Goal: Transaction & Acquisition: Purchase product/service

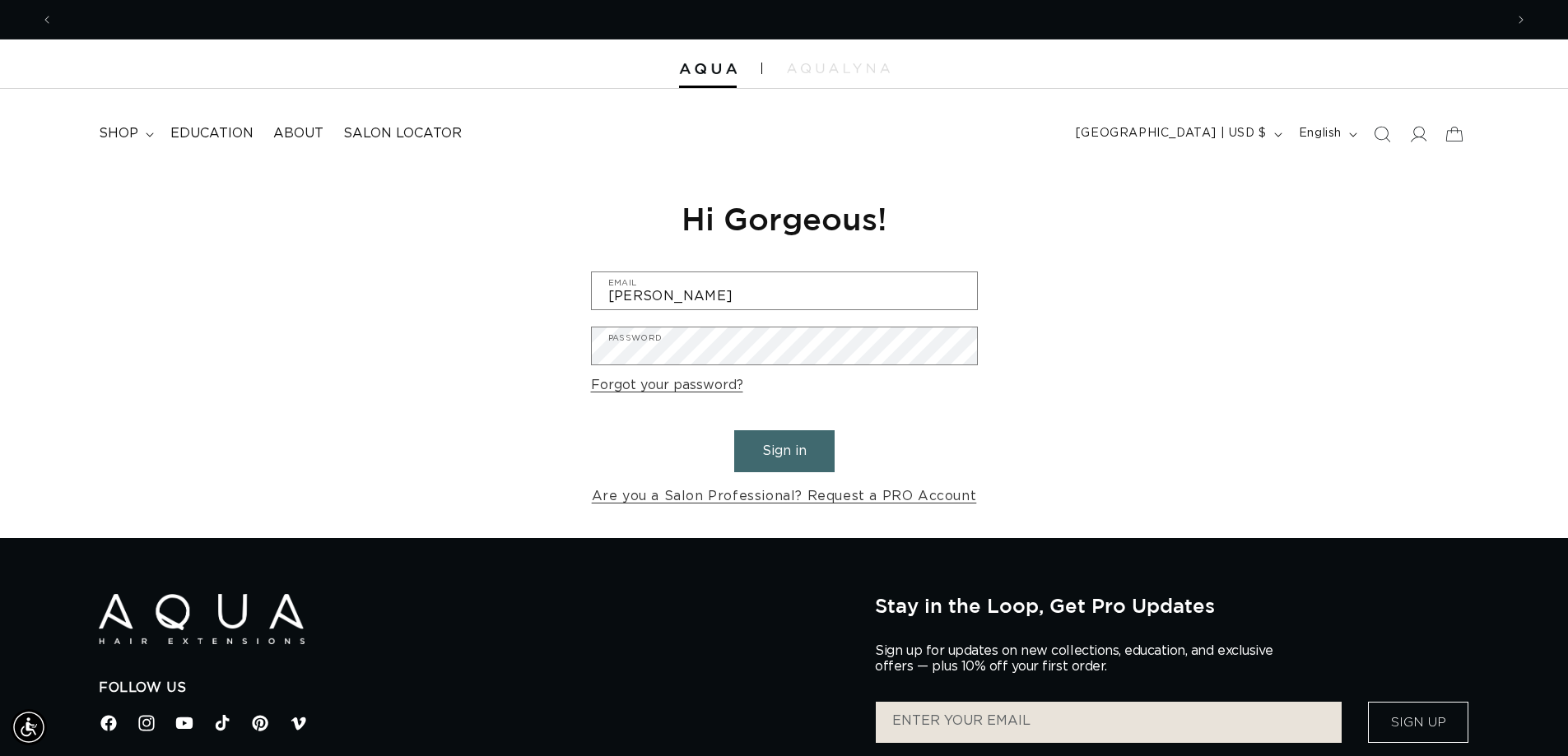
scroll to position [0, 2903]
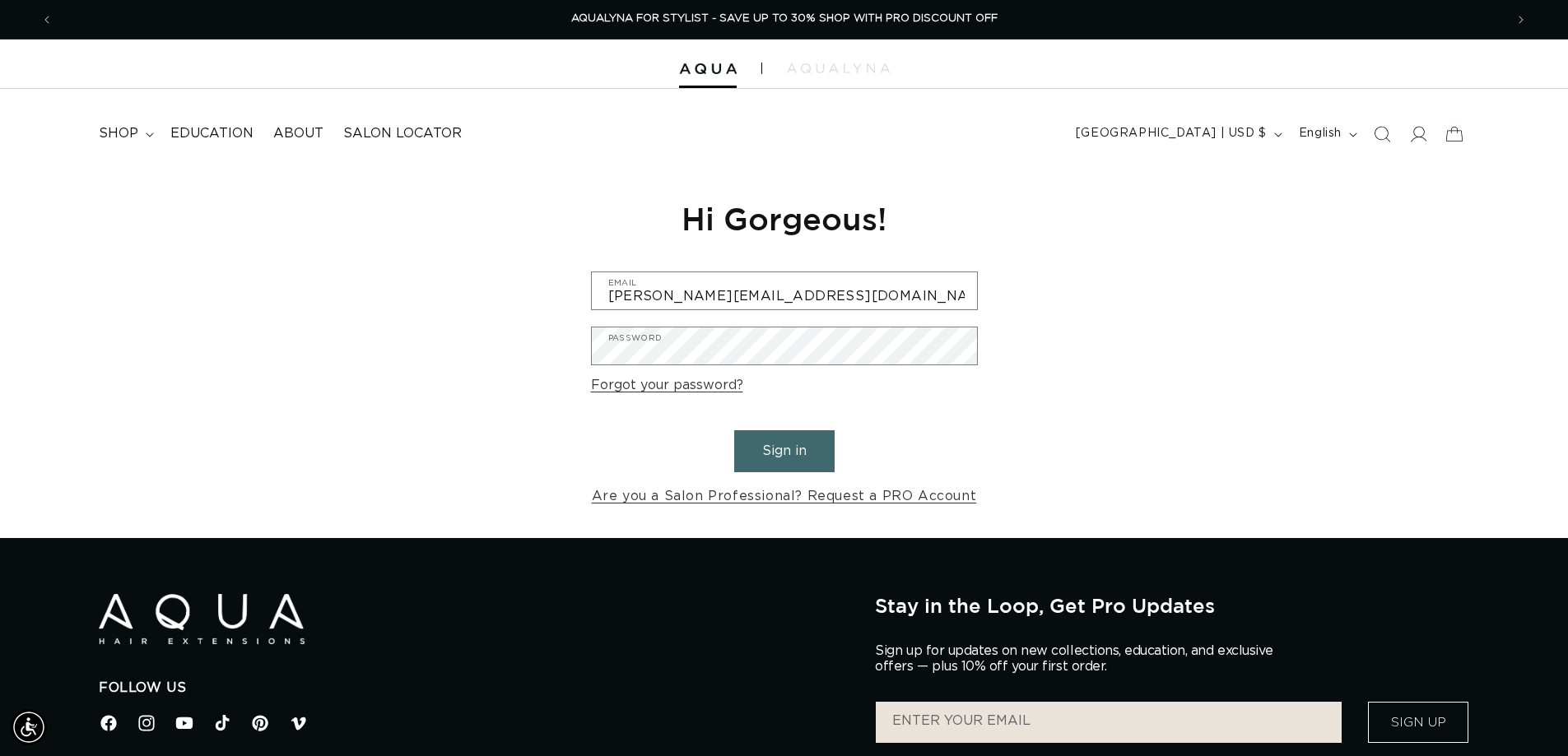
type input "ryan@currentbynese.com"
click at [734, 430] on button "Sign in" at bounding box center [784, 451] width 100 height 42
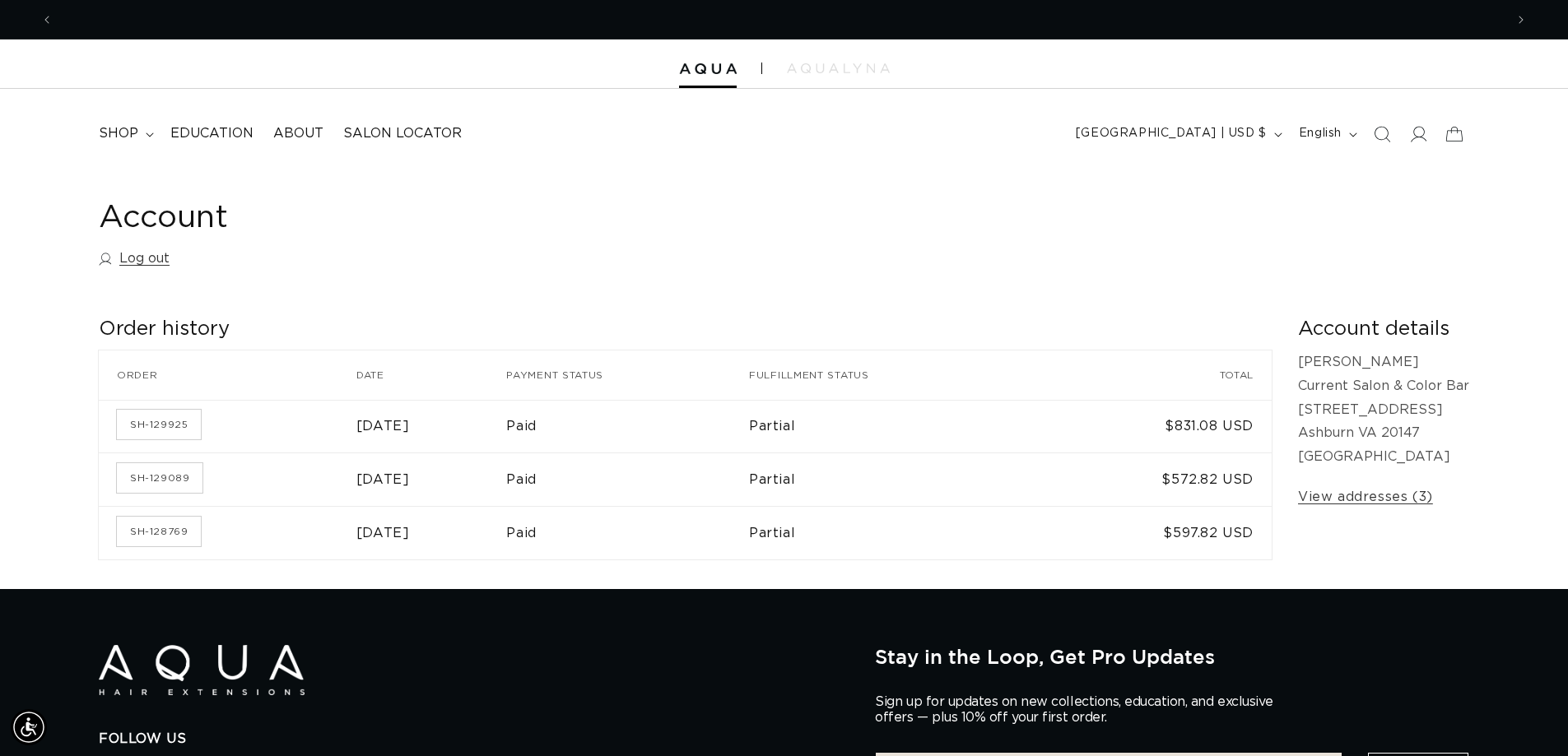
scroll to position [0, 1451]
click at [380, 220] on h1 "Account" at bounding box center [784, 218] width 1371 height 41
click at [849, 230] on h1 "Account" at bounding box center [784, 218] width 1371 height 41
click at [144, 130] on summary "shop" at bounding box center [124, 133] width 72 height 37
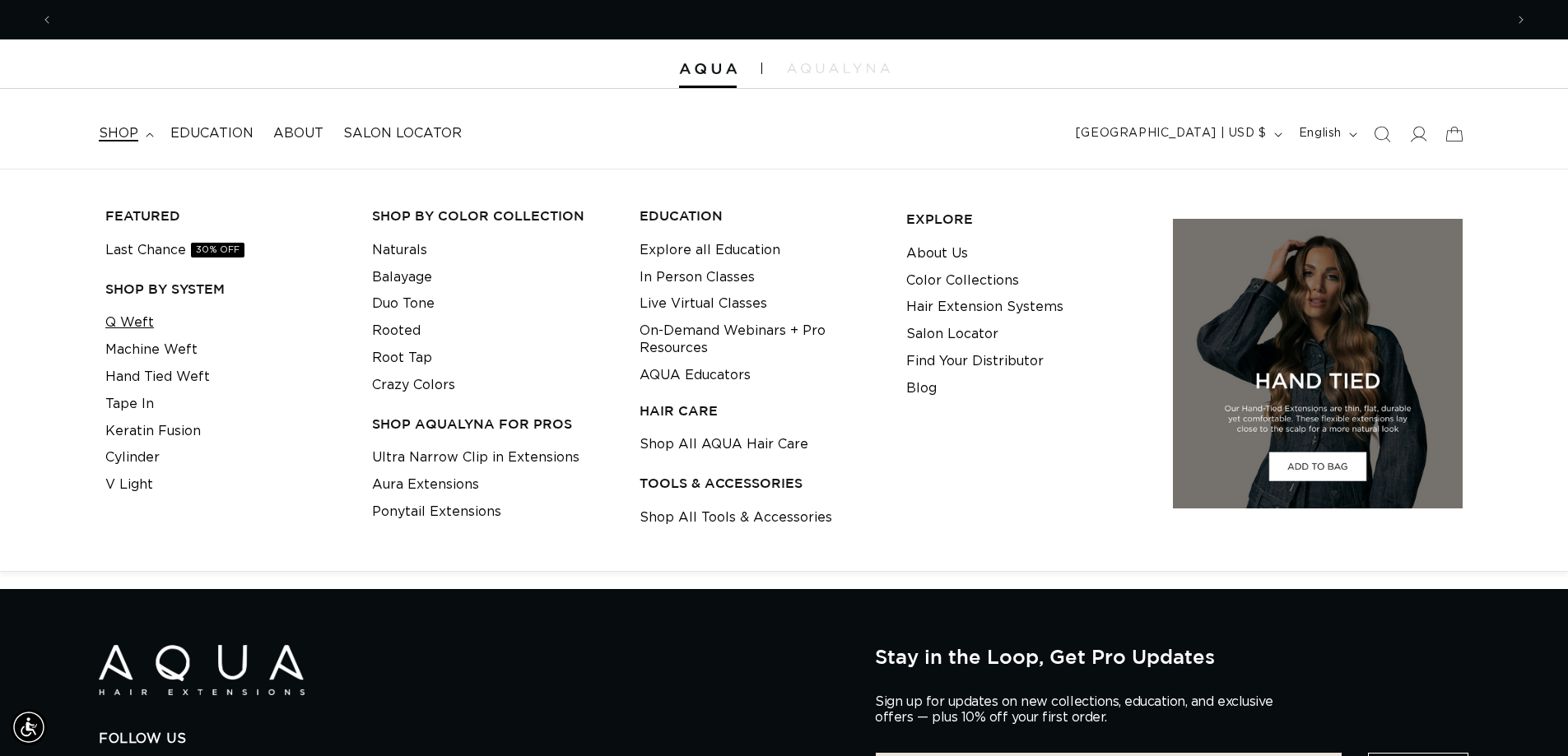
click at [132, 318] on link "Q Weft" at bounding box center [129, 323] width 49 height 27
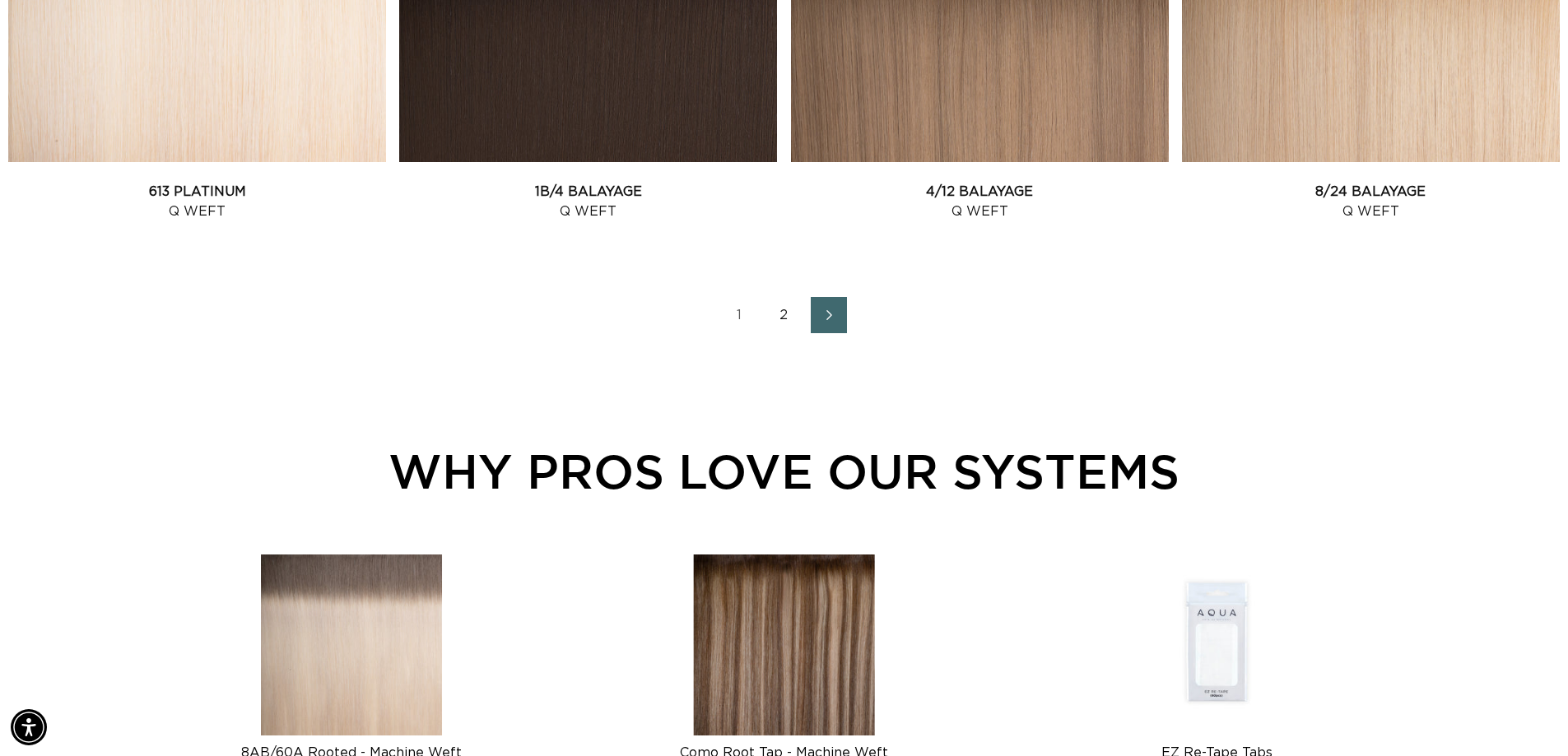
scroll to position [0, 1451]
click at [826, 313] on icon "Next page" at bounding box center [830, 315] width 22 height 12
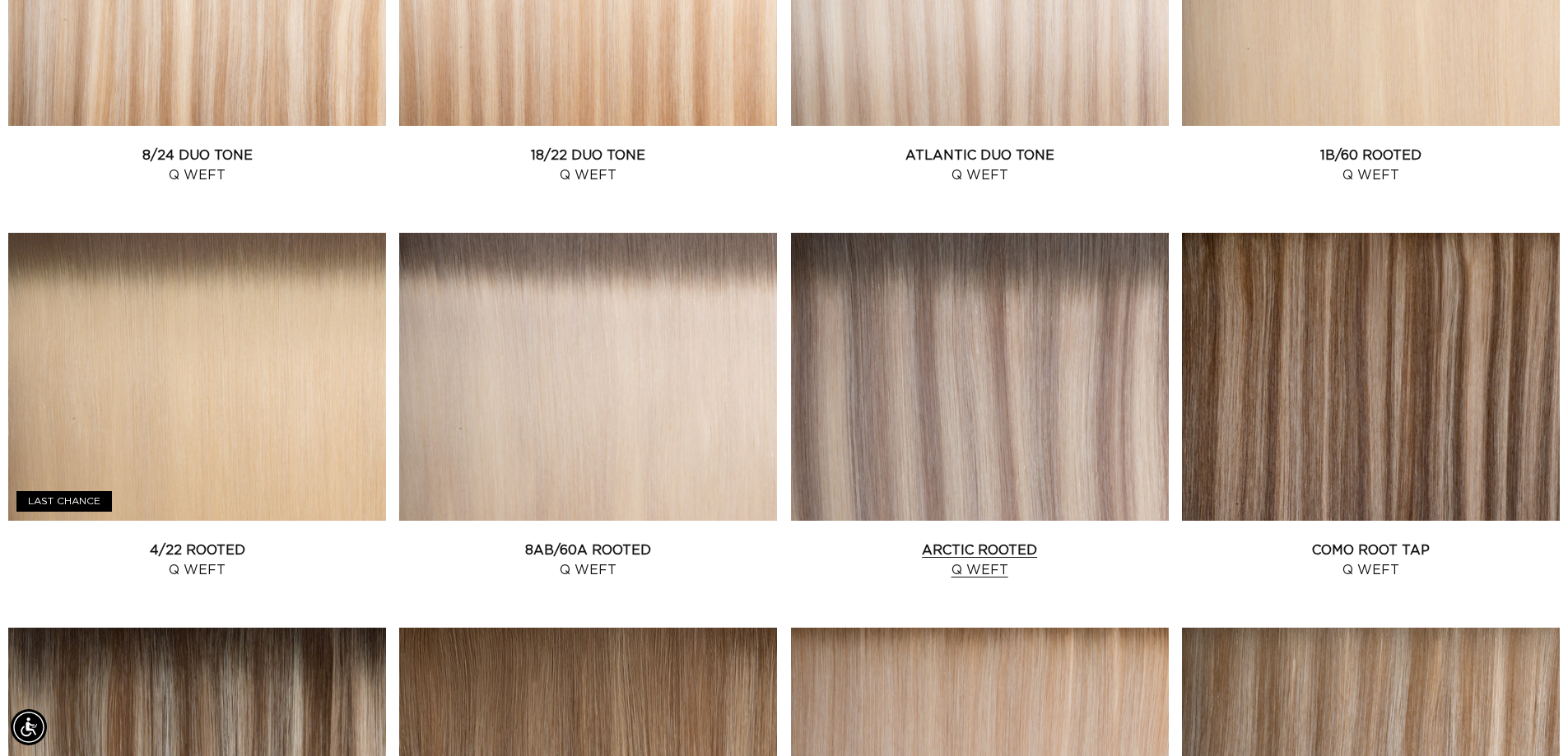
scroll to position [0, 1451]
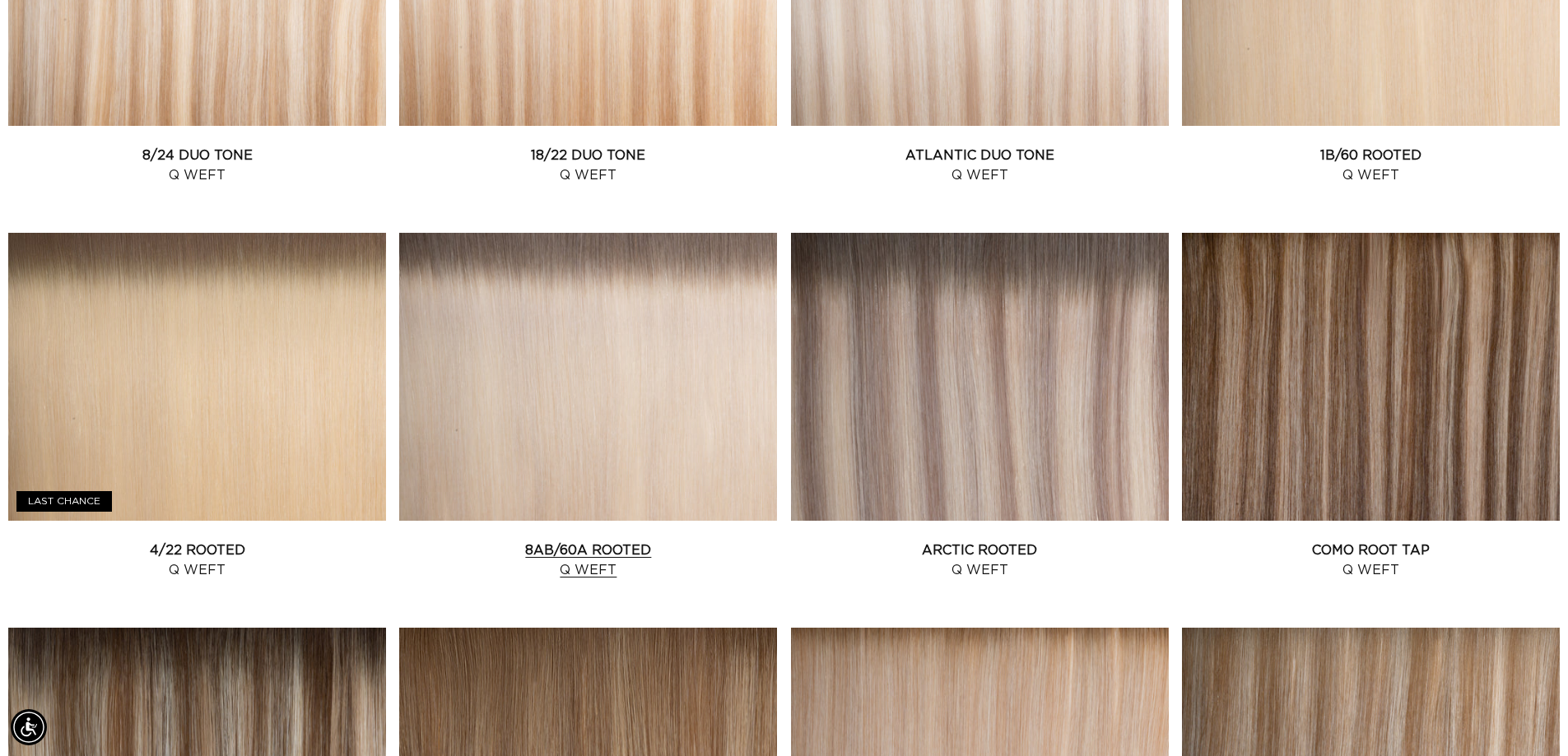
click at [540, 541] on link "8AB/60A Rooted Q Weft" at bounding box center [588, 561] width 378 height 40
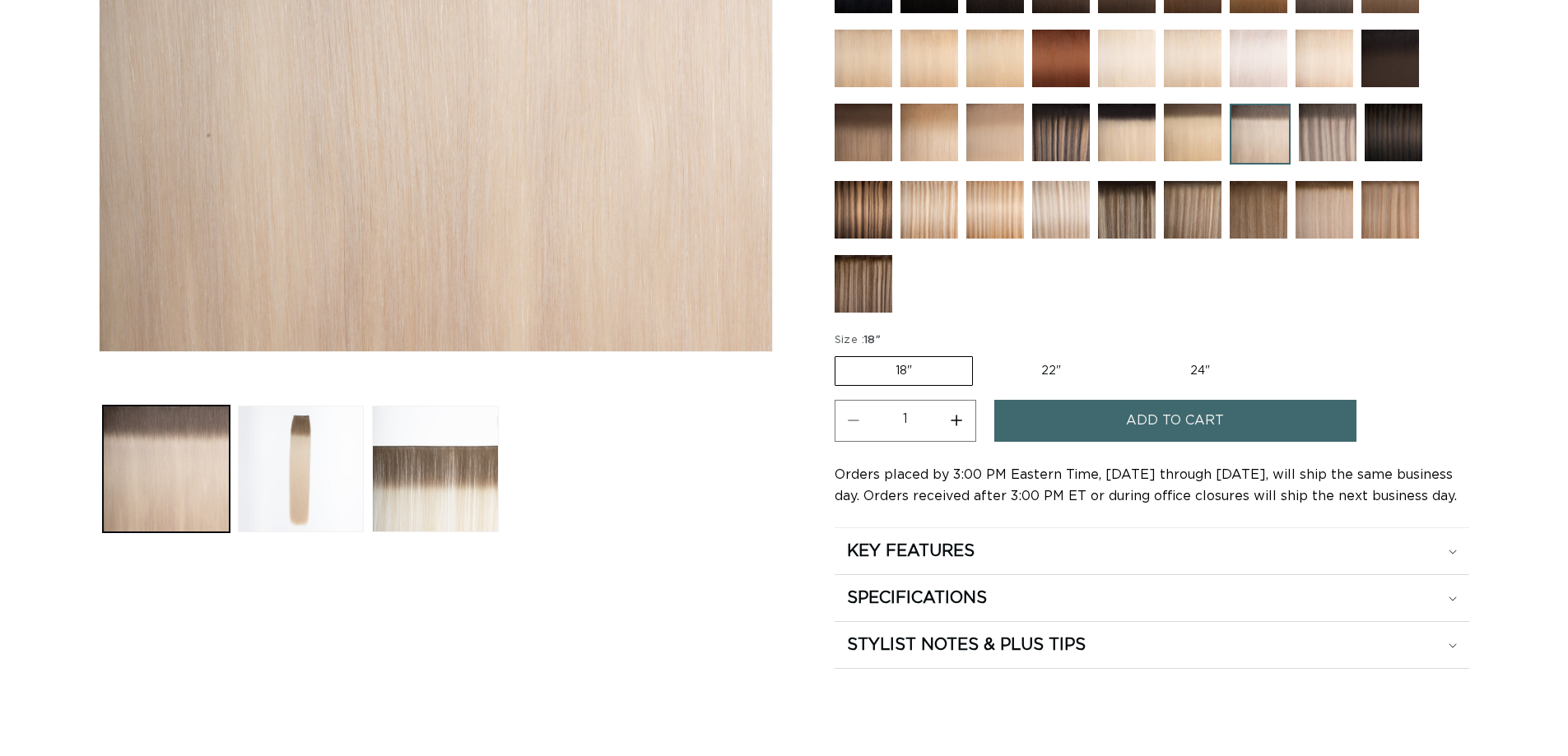
scroll to position [494, 0]
click at [1056, 376] on label "22" Variant sold out or unavailable" at bounding box center [1051, 371] width 140 height 28
click at [982, 353] on input "22" Variant sold out or unavailable" at bounding box center [981, 352] width 1 height 1
radio input "true"
click at [1154, 422] on span "Add to cart" at bounding box center [1175, 420] width 98 height 42
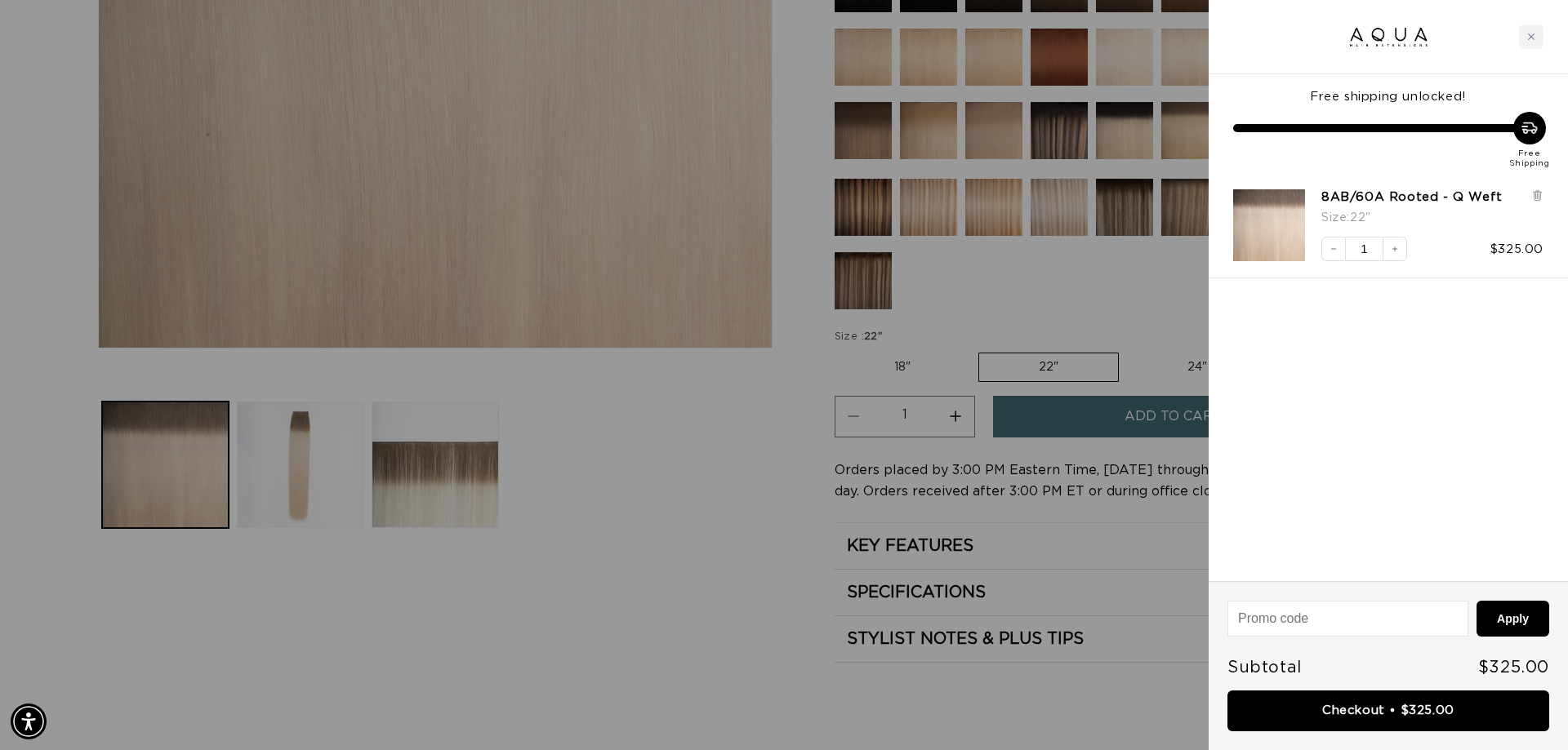
scroll to position [0, 1452]
